Goal: Task Accomplishment & Management: Complete application form

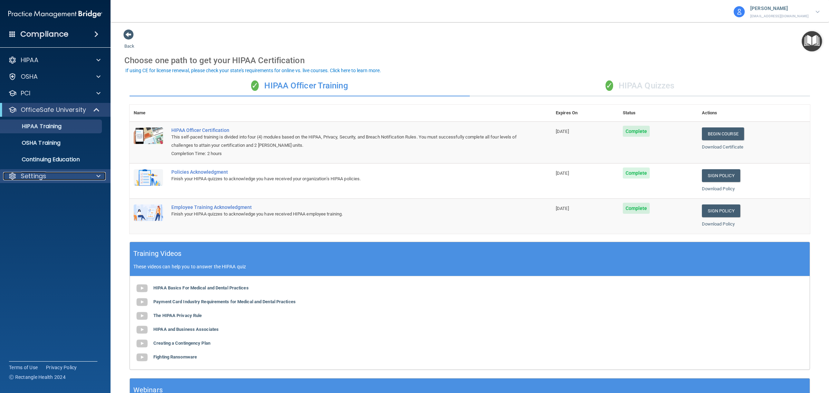
click at [63, 179] on div "Settings" at bounding box center [46, 176] width 86 height 8
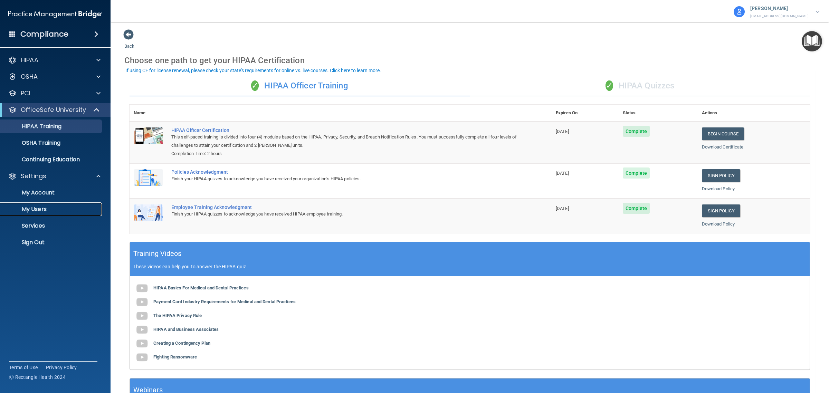
click at [42, 206] on p "My Users" at bounding box center [51, 209] width 94 height 7
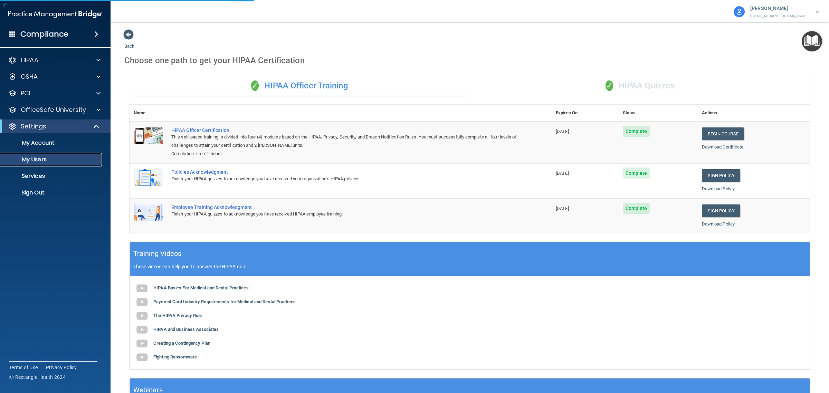
select select "20"
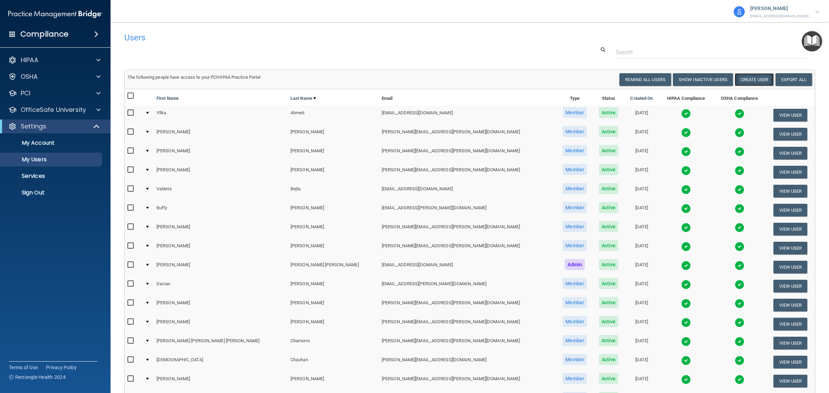
click at [748, 78] on button "Create User" at bounding box center [754, 79] width 39 height 13
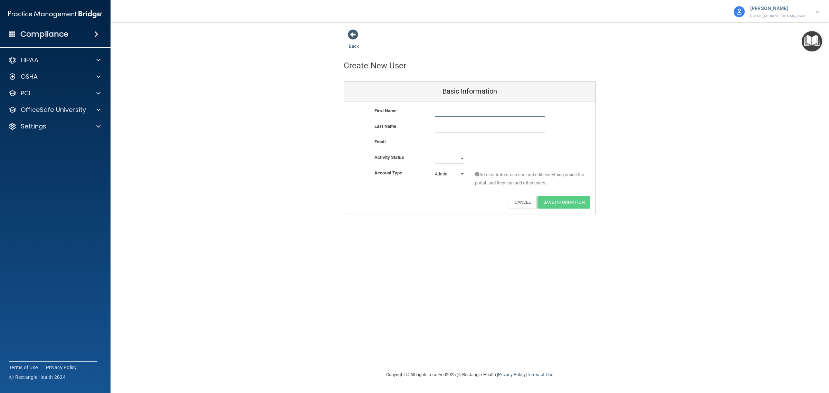
click at [514, 111] on input "text" at bounding box center [490, 112] width 110 height 10
click at [351, 35] on span at bounding box center [353, 34] width 10 height 10
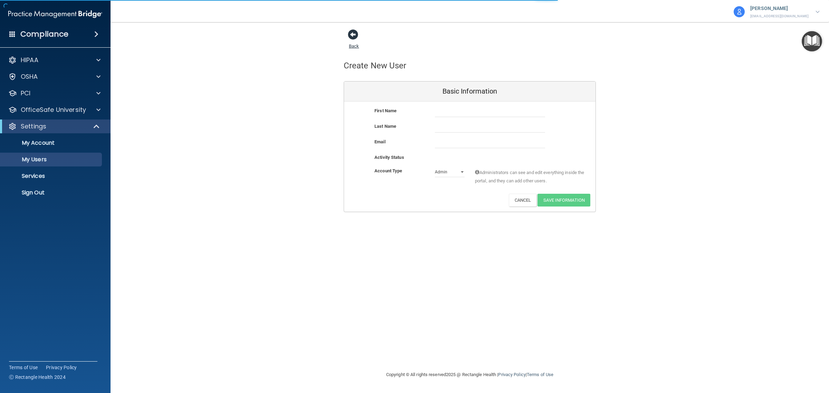
select select "20"
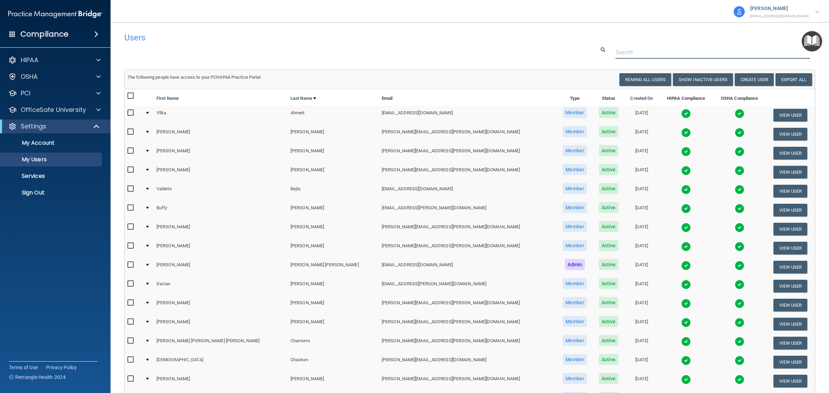
click at [622, 52] on input "text" at bounding box center [712, 52] width 194 height 13
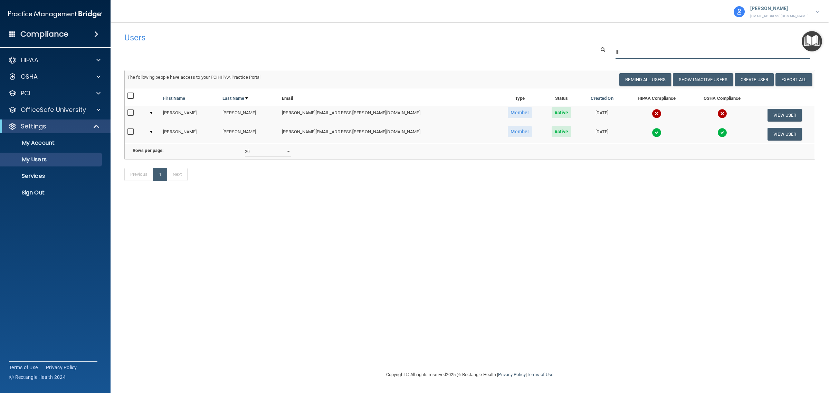
click at [638, 52] on input "lil" at bounding box center [712, 52] width 194 height 13
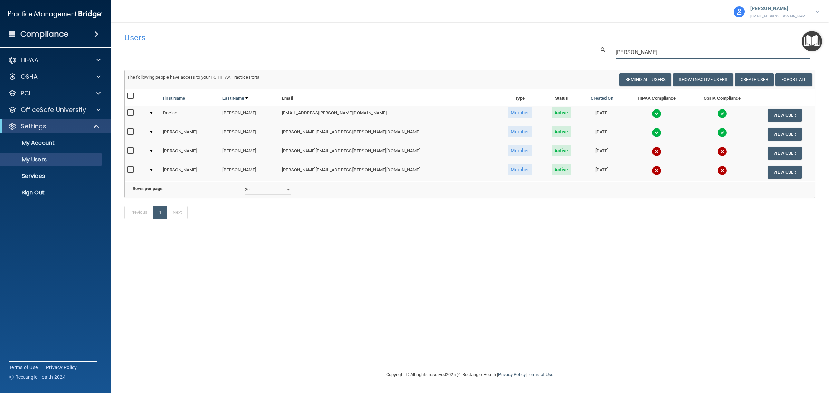
click at [675, 49] on input "[PERSON_NAME]" at bounding box center [712, 52] width 194 height 13
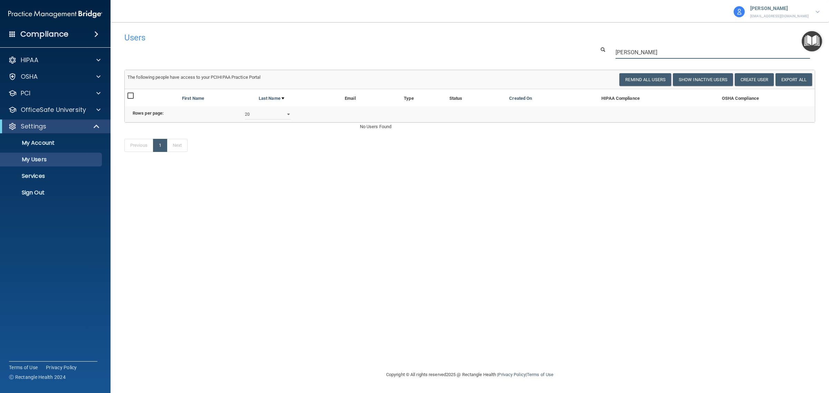
click at [666, 54] on input "[PERSON_NAME]" at bounding box center [712, 52] width 194 height 13
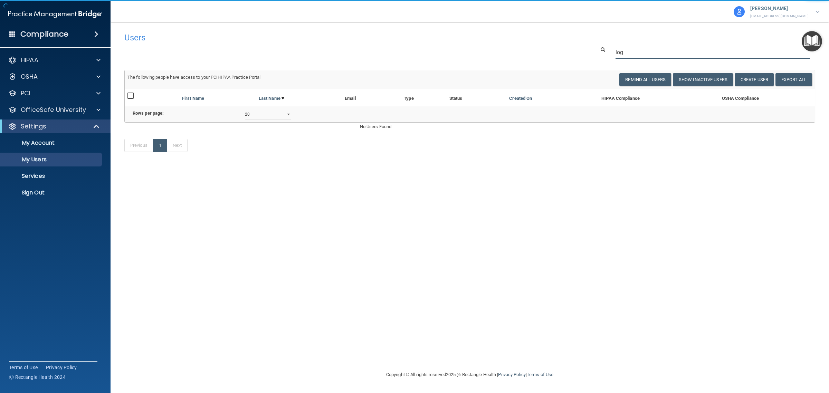
type input "log"
click at [570, 189] on div "Users Success! New user created. × Error! The user couldn't be created. × Succe…" at bounding box center [469, 196] width 691 height 335
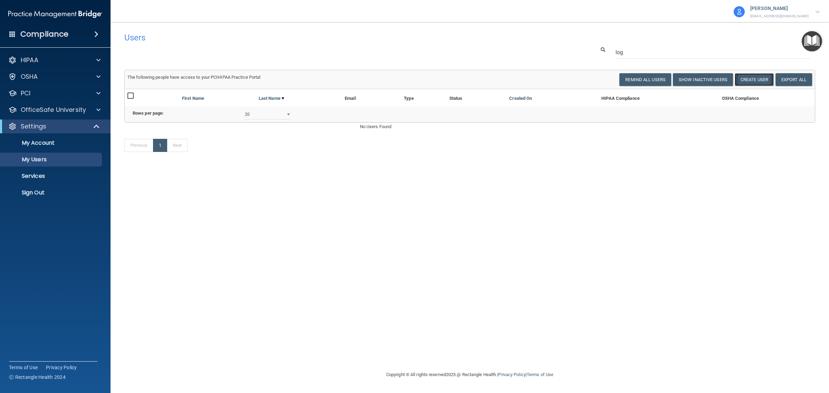
click at [752, 79] on button "Create User" at bounding box center [754, 79] width 39 height 13
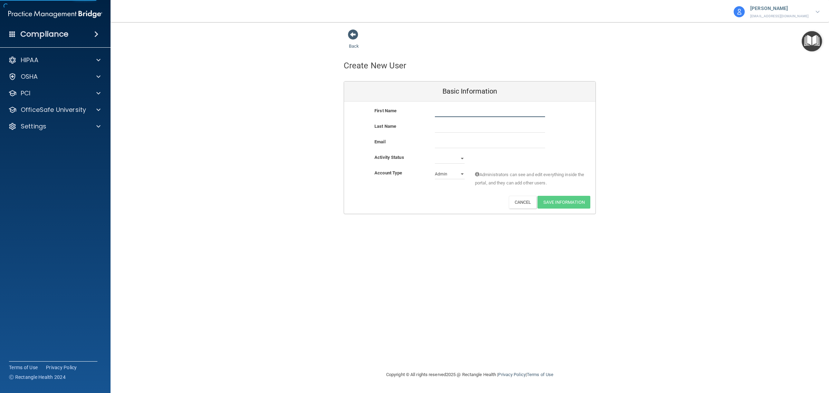
click at [463, 107] on input "text" at bounding box center [490, 112] width 110 height 10
click at [444, 111] on input "text" at bounding box center [490, 112] width 110 height 10
type input "[PERSON_NAME]"
paste input "[PERSON_NAME][EMAIL_ADDRESS][PERSON_NAME][DOMAIN_NAME]"
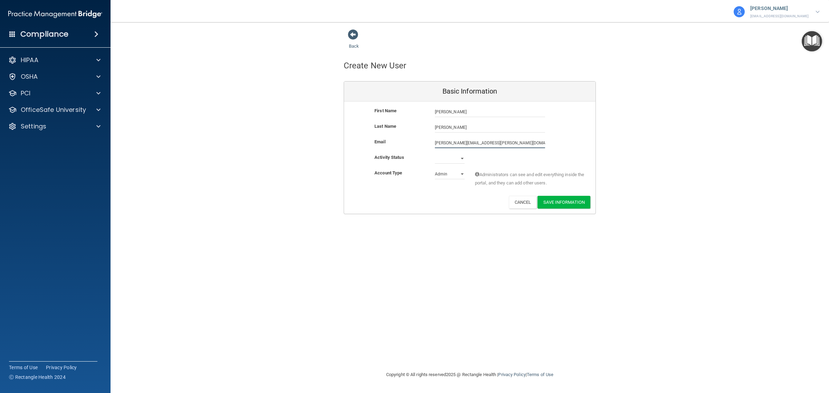
type input "[PERSON_NAME][EMAIL_ADDRESS][PERSON_NAME][DOMAIN_NAME]"
click at [441, 160] on select "Active Inactive" at bounding box center [450, 158] width 30 height 10
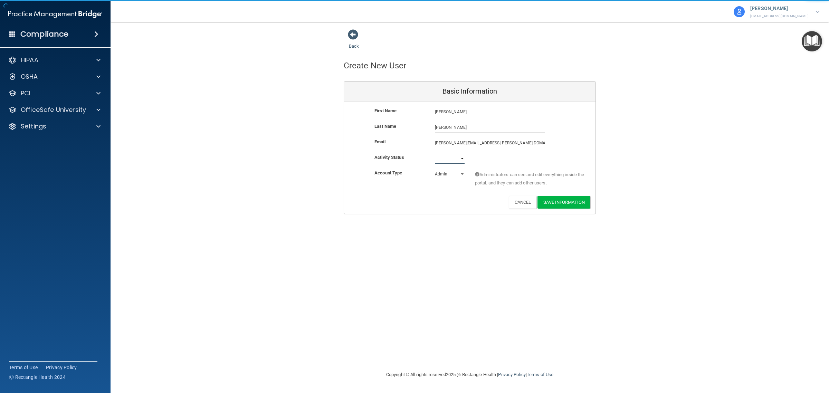
select select "active"
click at [435, 153] on select "Active Inactive" at bounding box center [450, 158] width 30 height 10
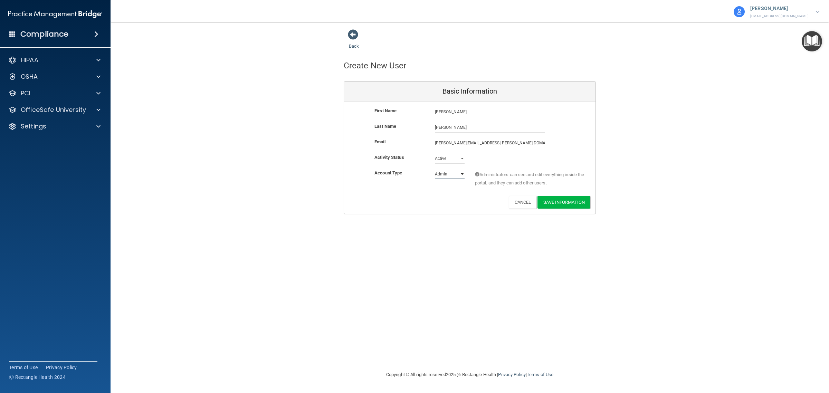
click at [441, 174] on select "Admin Member" at bounding box center [450, 174] width 30 height 10
select select "practice_member"
click at [435, 169] on select "Admin Member" at bounding box center [450, 174] width 30 height 10
click at [563, 203] on button "Save Information" at bounding box center [563, 202] width 53 height 13
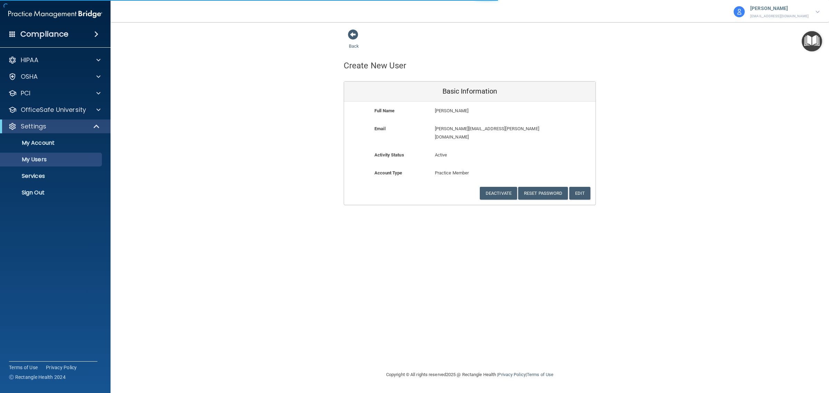
select select "20"
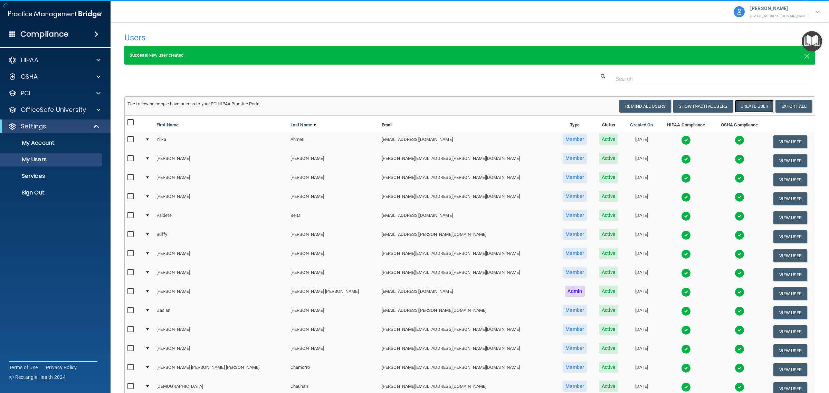
click at [748, 108] on button "Create User" at bounding box center [754, 106] width 39 height 13
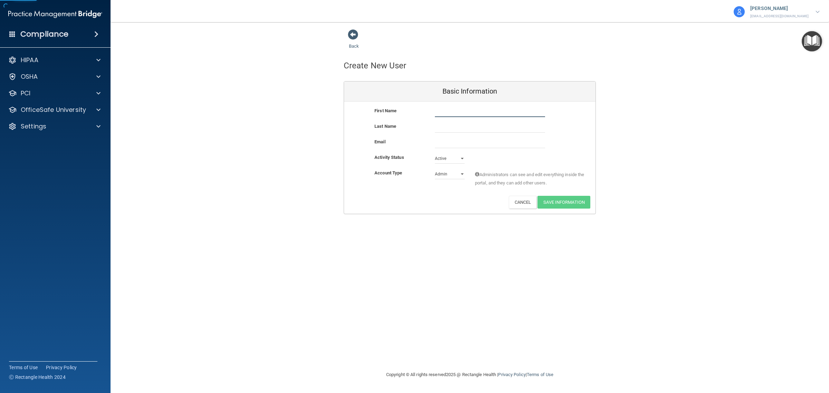
click at [450, 113] on input "text" at bounding box center [490, 112] width 110 height 10
type input "[PERSON_NAME]"
click at [484, 142] on input "email" at bounding box center [490, 143] width 110 height 10
paste input "[PERSON_NAME][EMAIL_ADDRESS][PERSON_NAME][DOMAIN_NAME]"
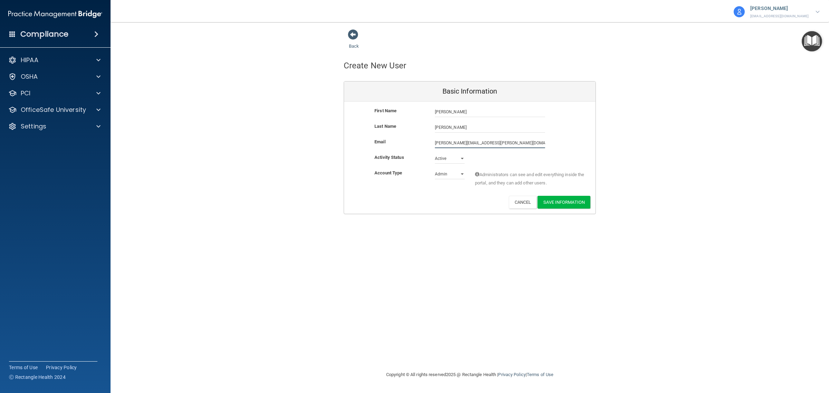
type input "[PERSON_NAME][EMAIL_ADDRESS][PERSON_NAME][DOMAIN_NAME]"
click at [460, 175] on select "Admin Member" at bounding box center [450, 174] width 30 height 10
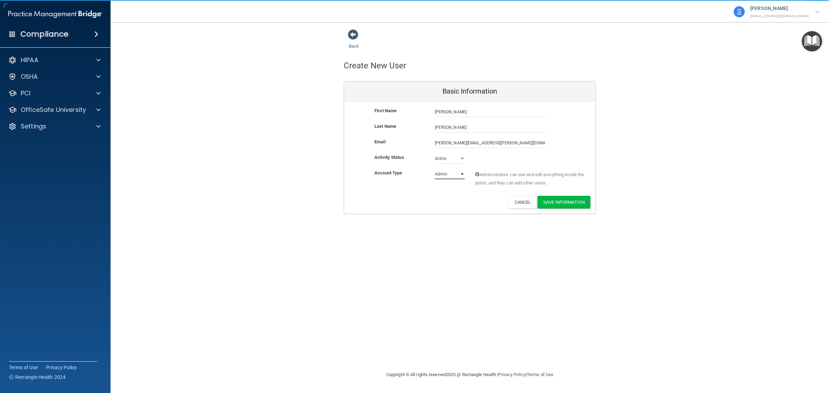
select select "practice_member"
click at [435, 169] on select "Admin Member" at bounding box center [450, 174] width 30 height 10
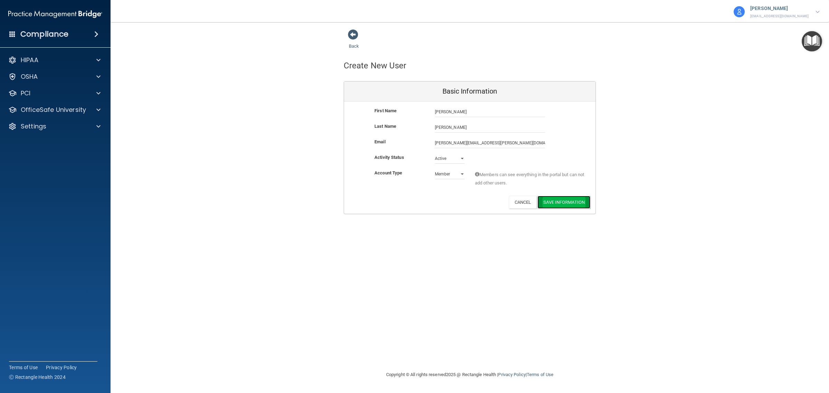
click at [562, 202] on button "Save Information" at bounding box center [563, 202] width 53 height 13
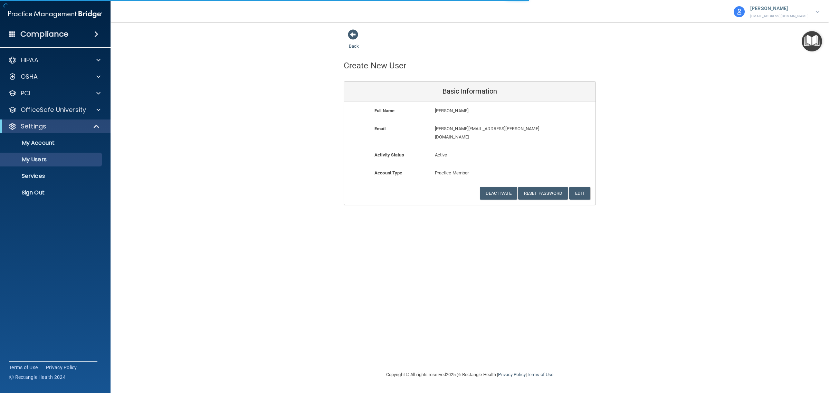
select select "20"
